Goal: Find specific page/section: Find specific page/section

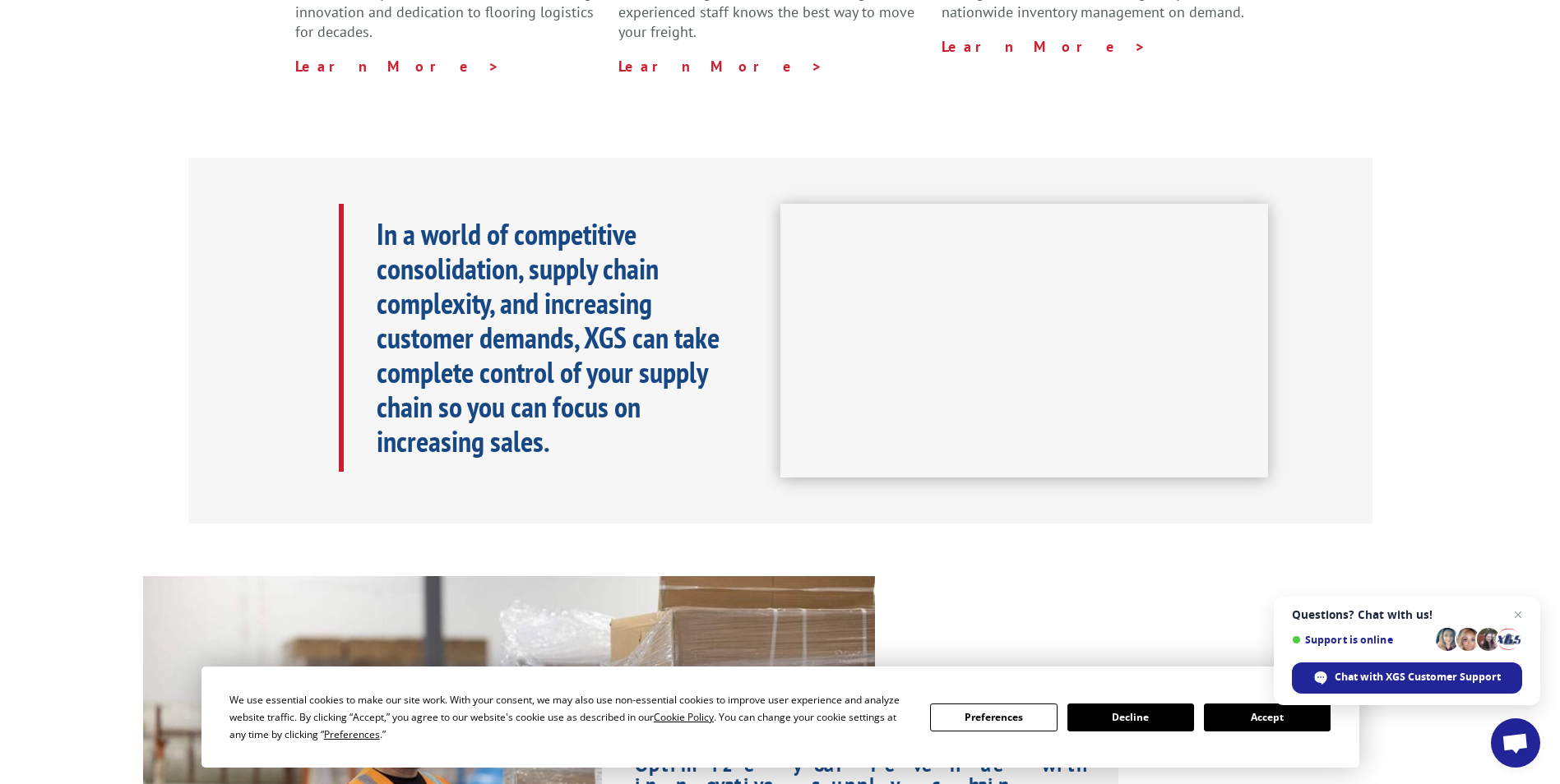
scroll to position [658, 0]
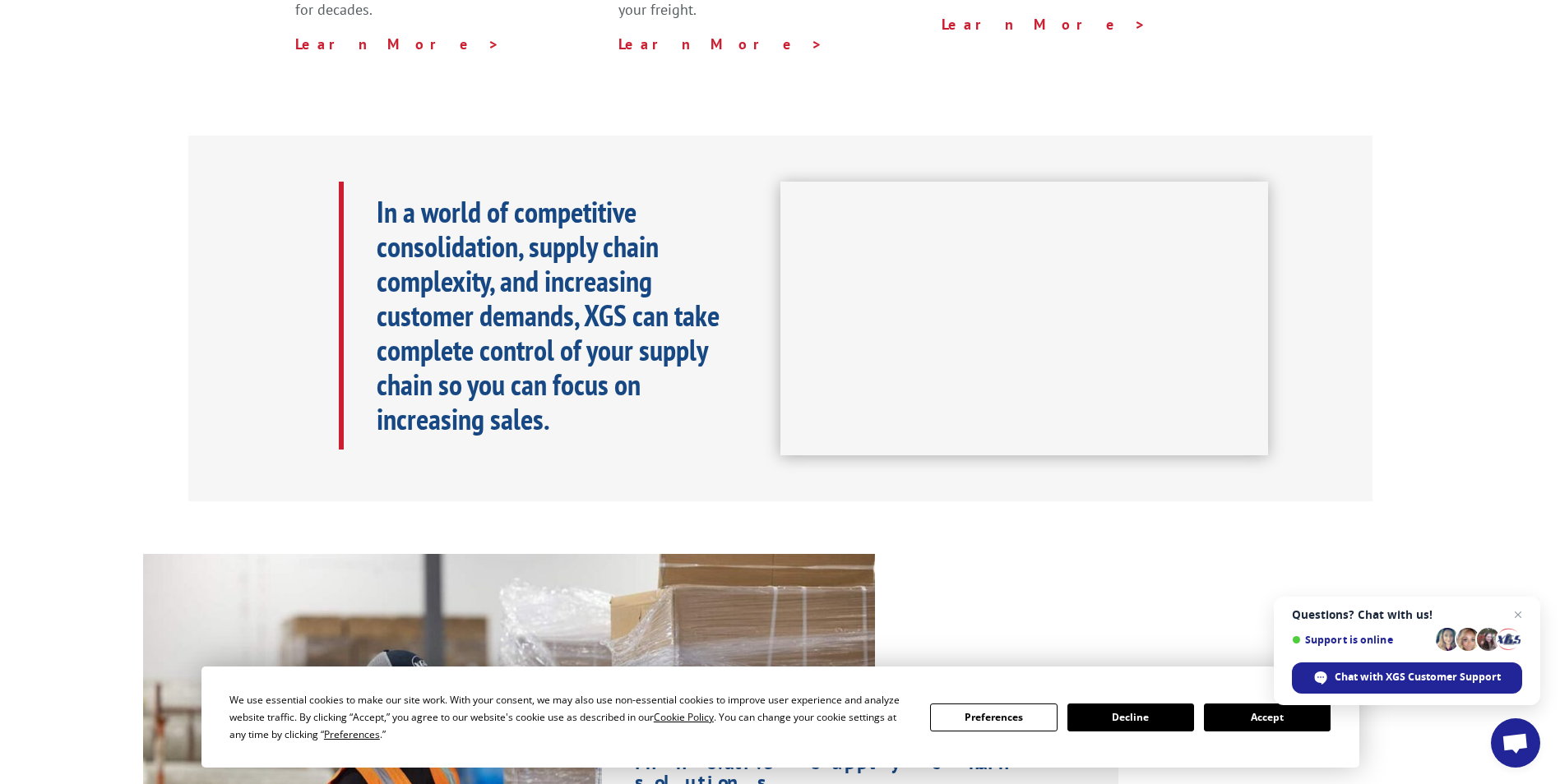
click at [1249, 717] on button "Accept" at bounding box center [1267, 718] width 126 height 28
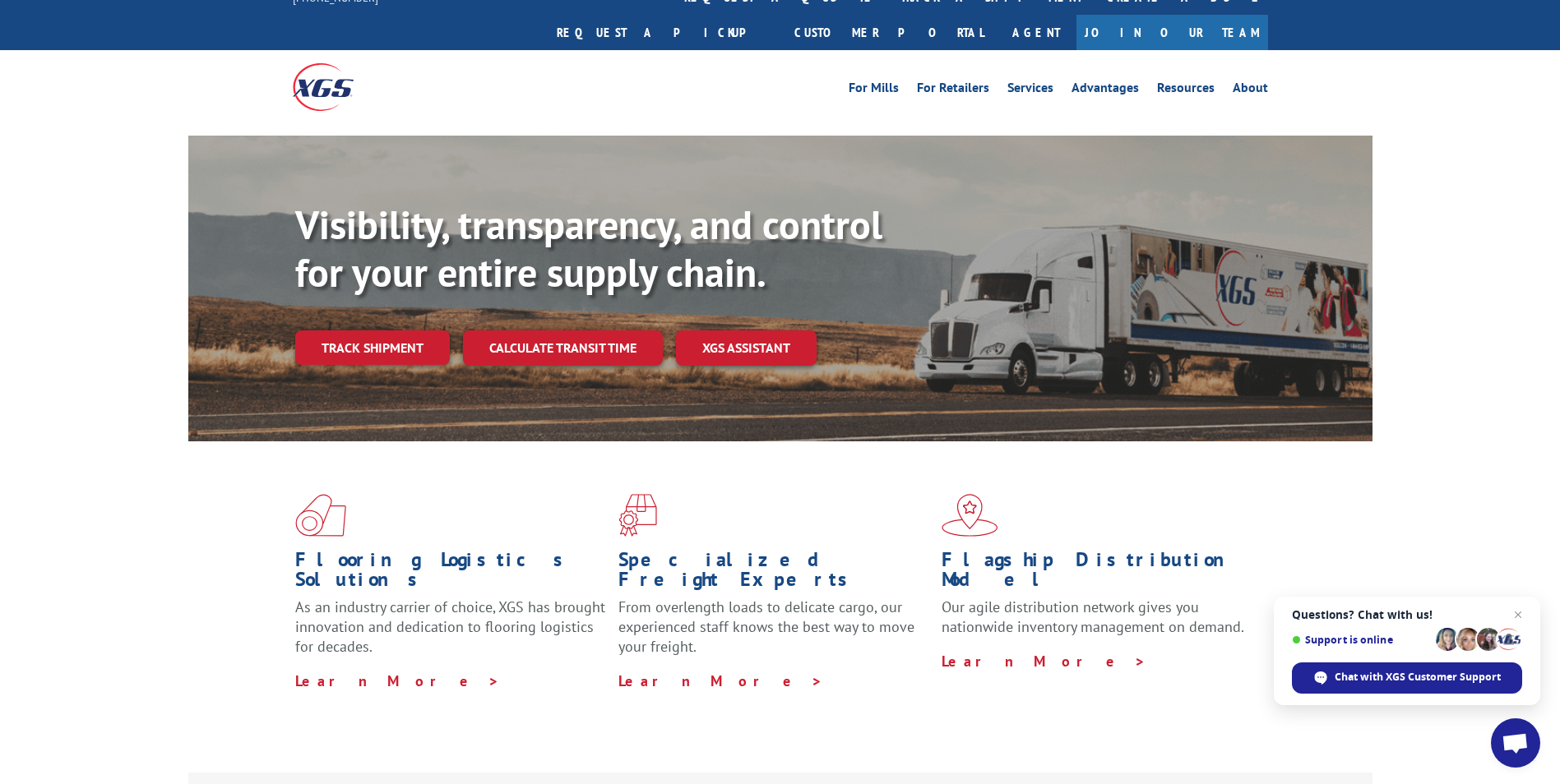
scroll to position [0, 0]
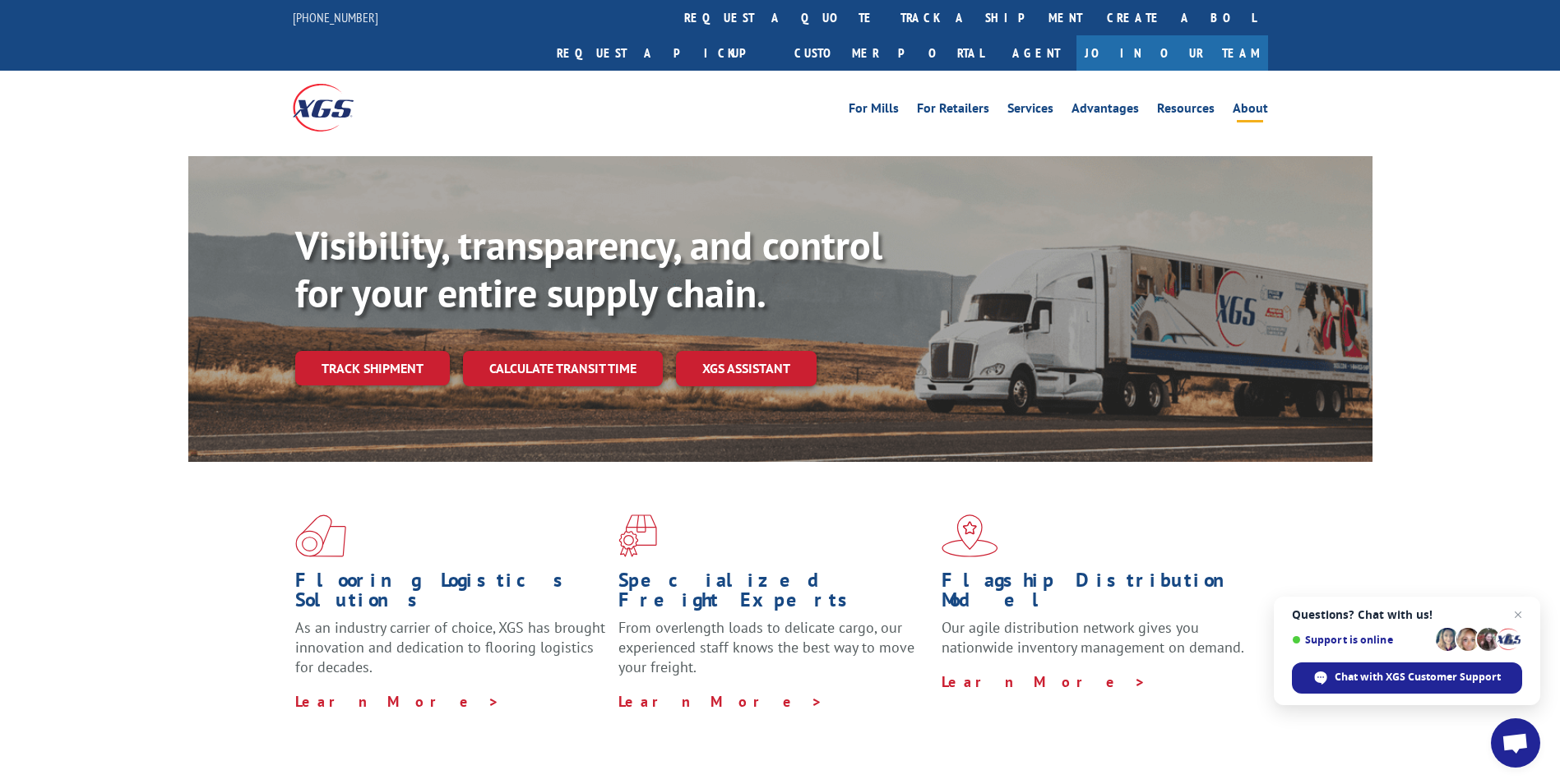
click at [1245, 102] on link "About" at bounding box center [1250, 110] width 35 height 18
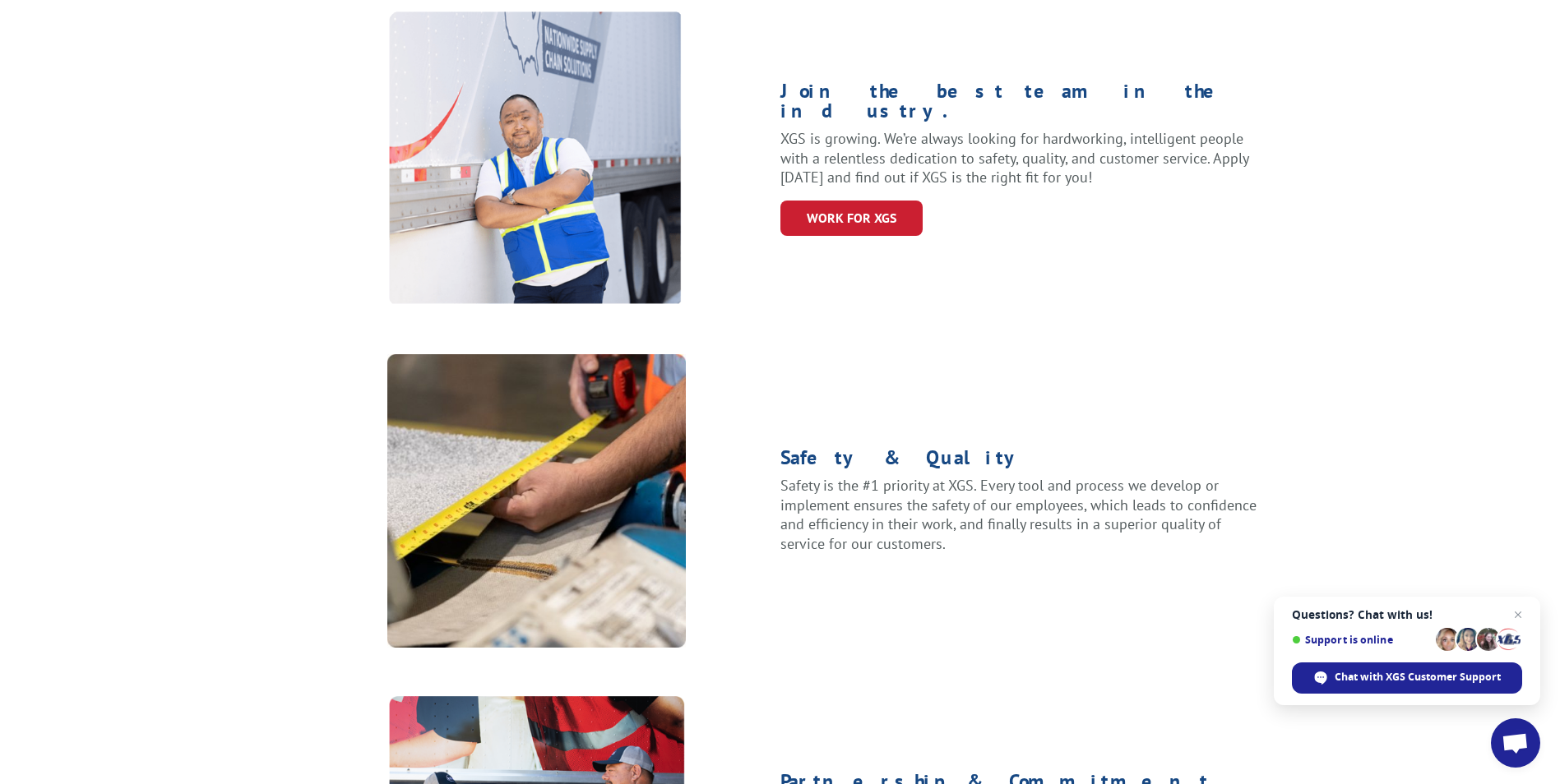
scroll to position [904, 0]
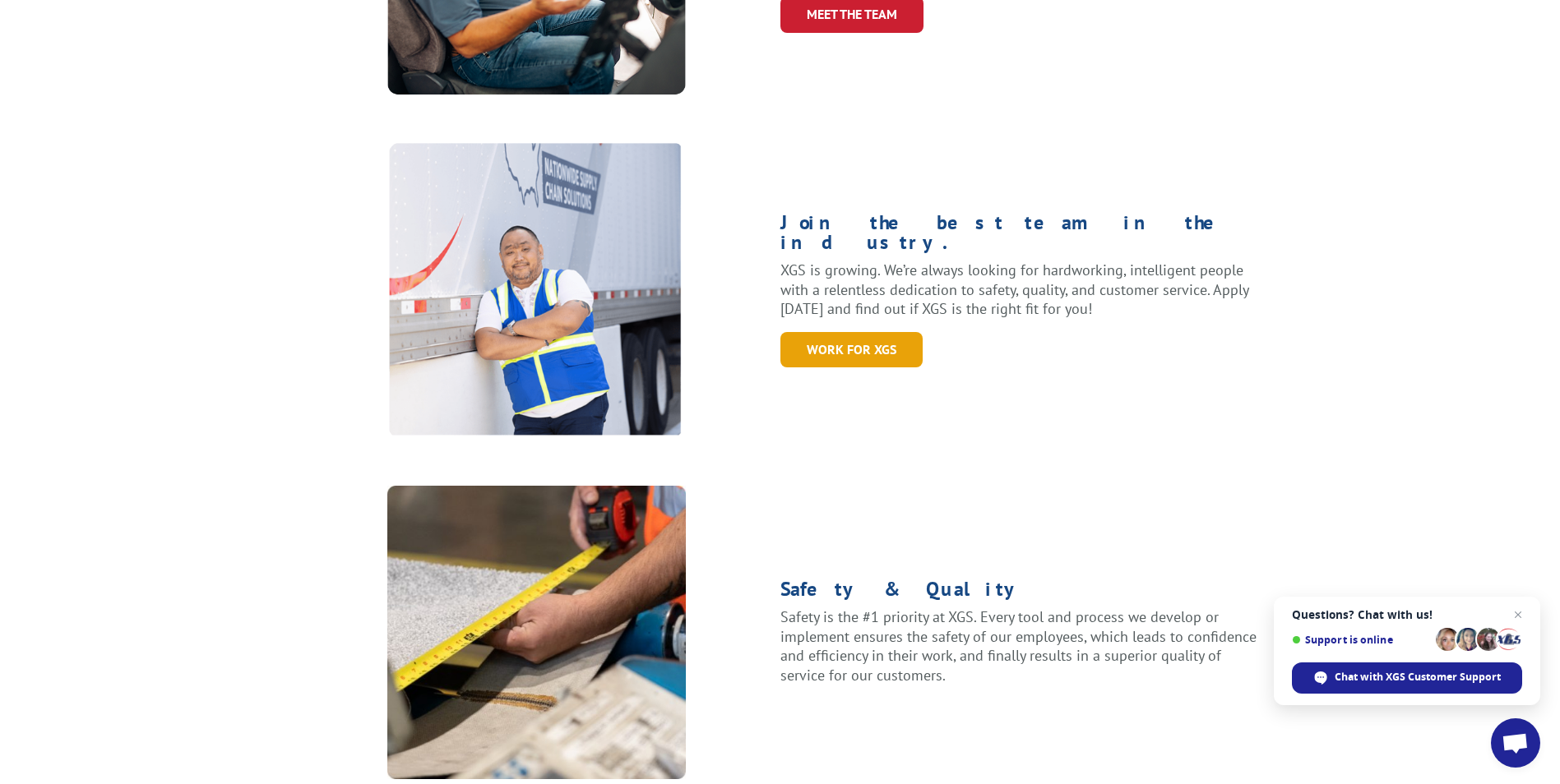
click at [884, 332] on link "WORK for xgs" at bounding box center [851, 349] width 143 height 35
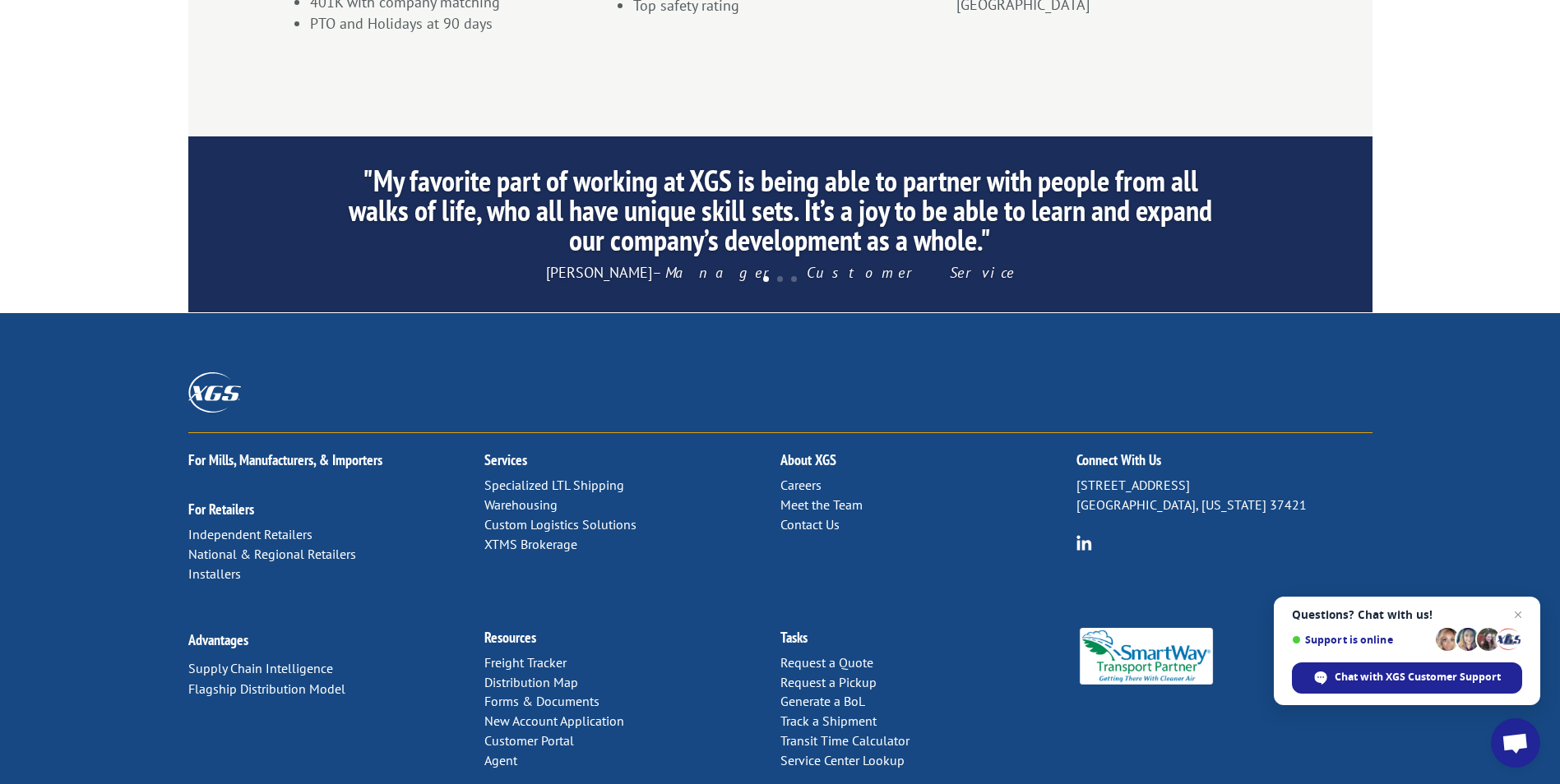
scroll to position [1561, 0]
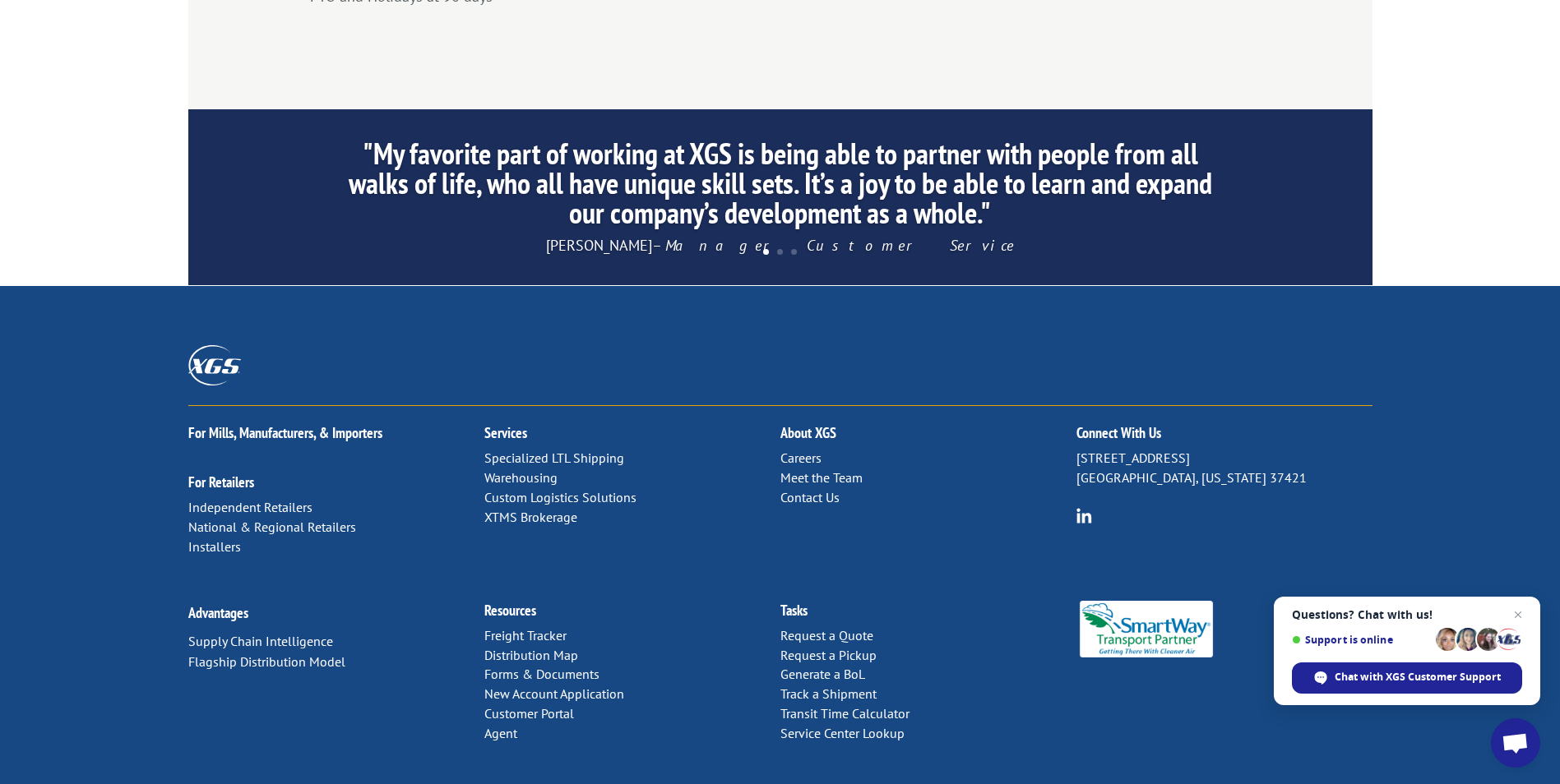
click at [805, 450] on link "Careers" at bounding box center [801, 458] width 42 height 16
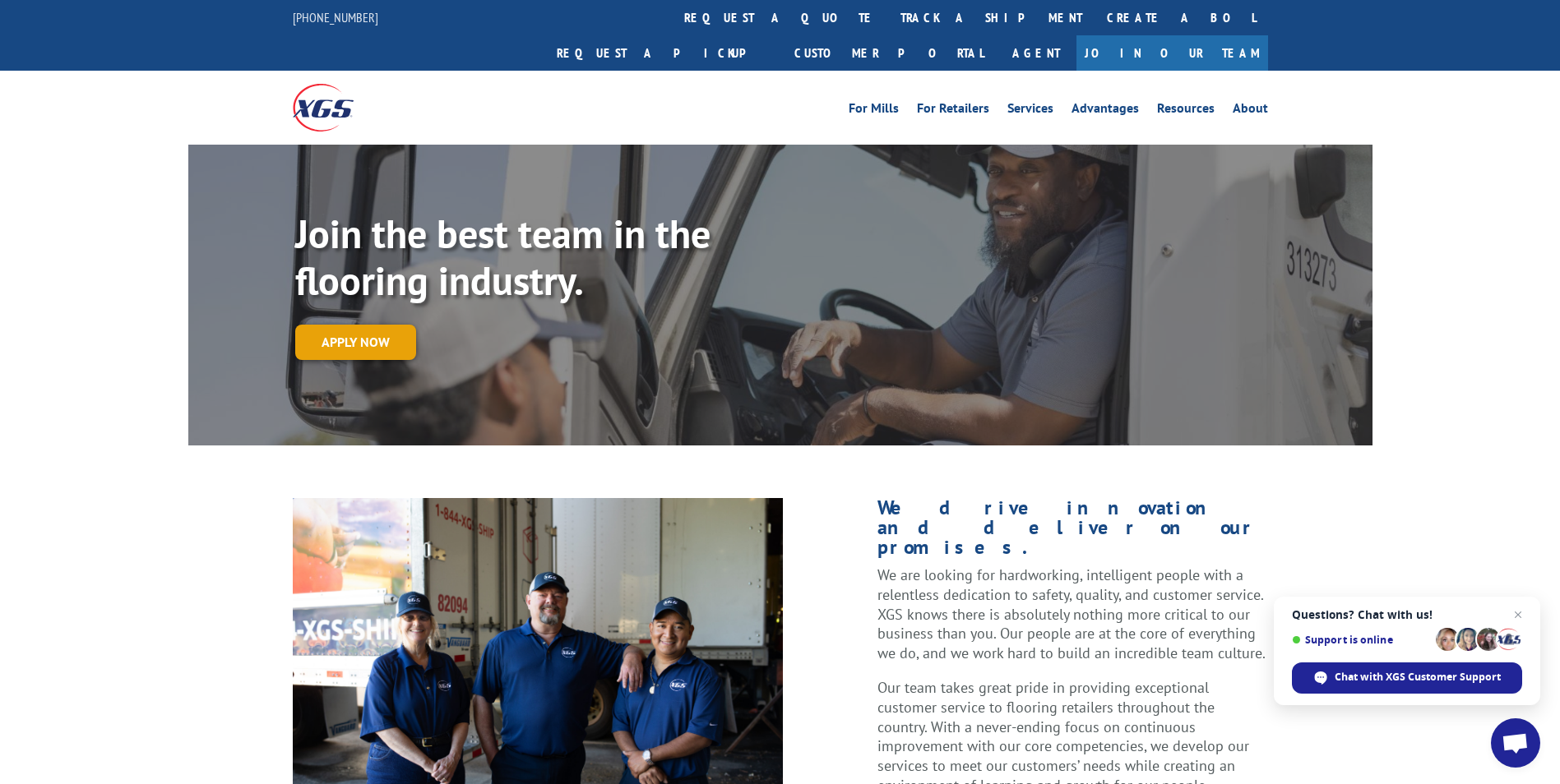
click at [355, 325] on link "Apply now" at bounding box center [356, 342] width 121 height 35
